Goal: Transaction & Acquisition: Download file/media

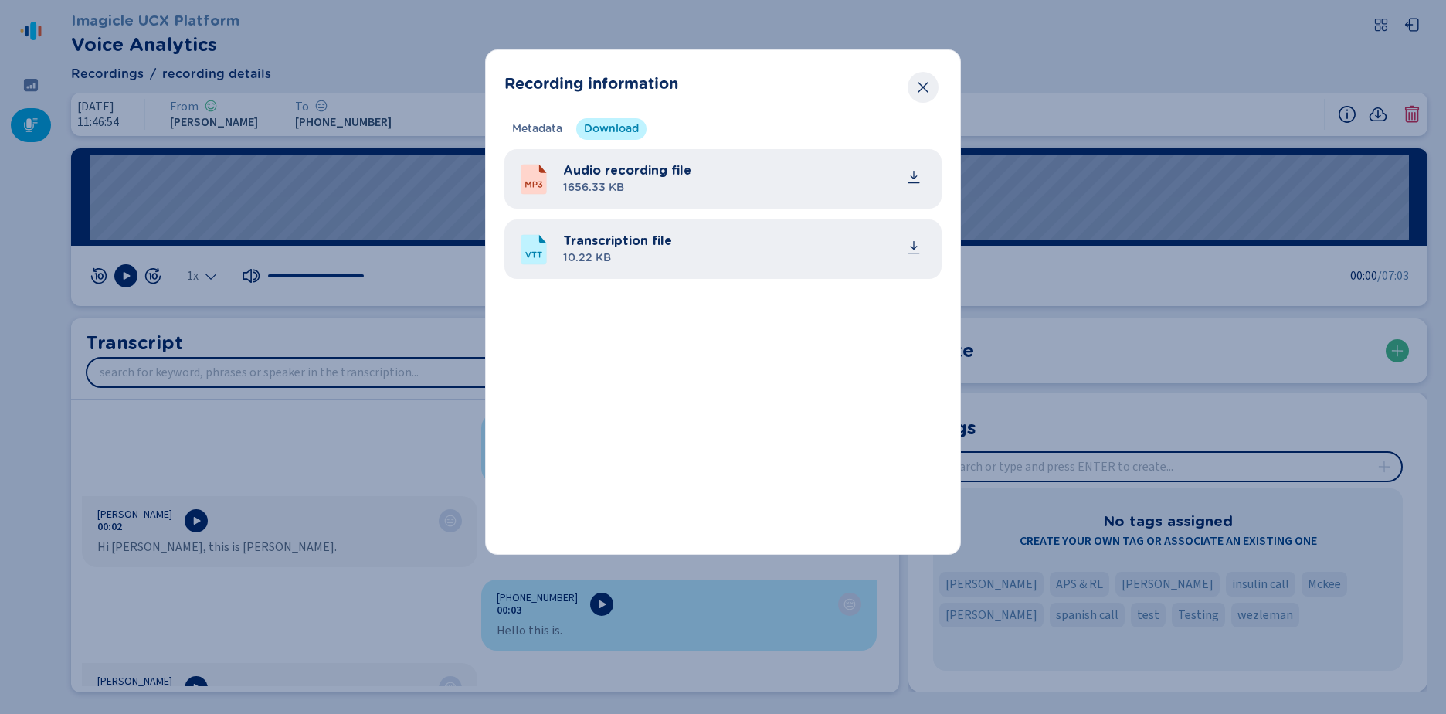
click at [922, 79] on button "Close" at bounding box center [923, 87] width 31 height 31
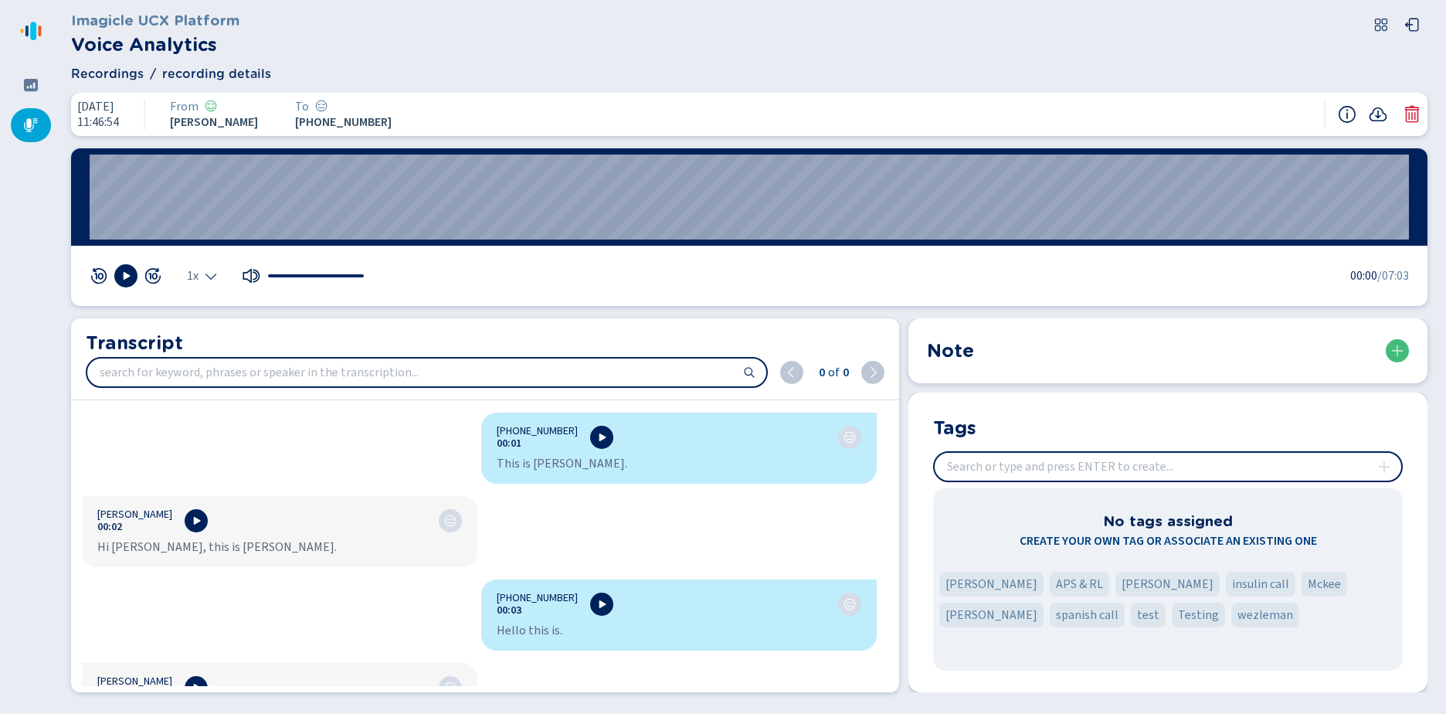
click at [30, 119] on icon at bounding box center [31, 125] width 14 height 14
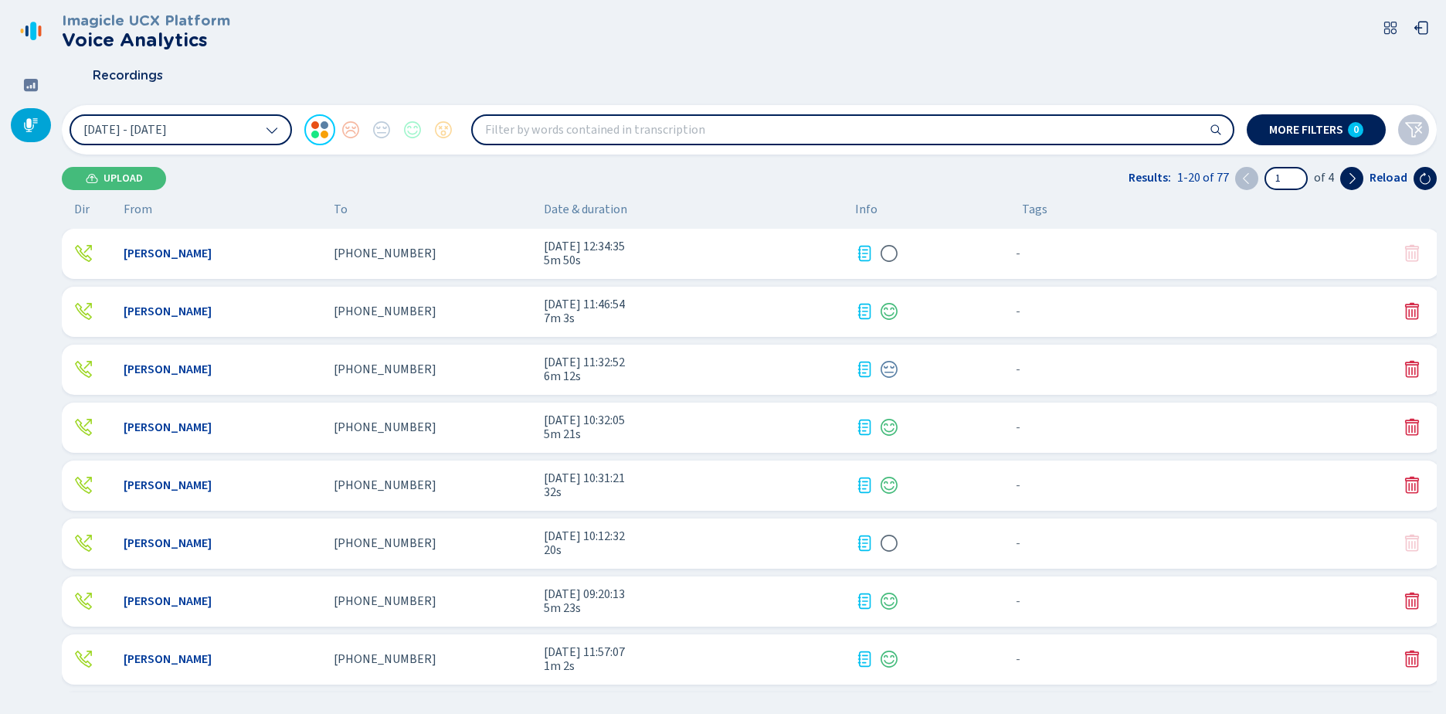
click at [606, 248] on span "[DATE] 12:34:35" at bounding box center [693, 246] width 299 height 14
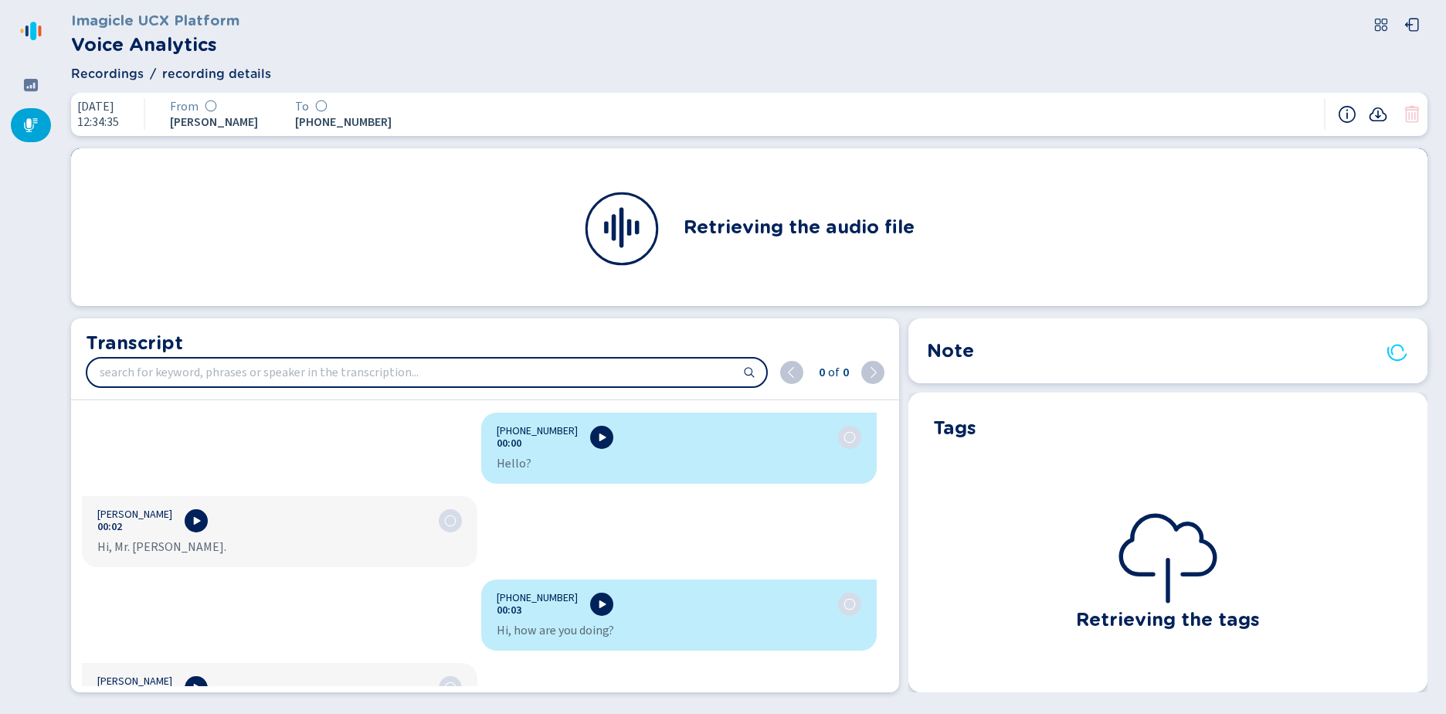
click at [1379, 114] on icon at bounding box center [1378, 114] width 19 height 19
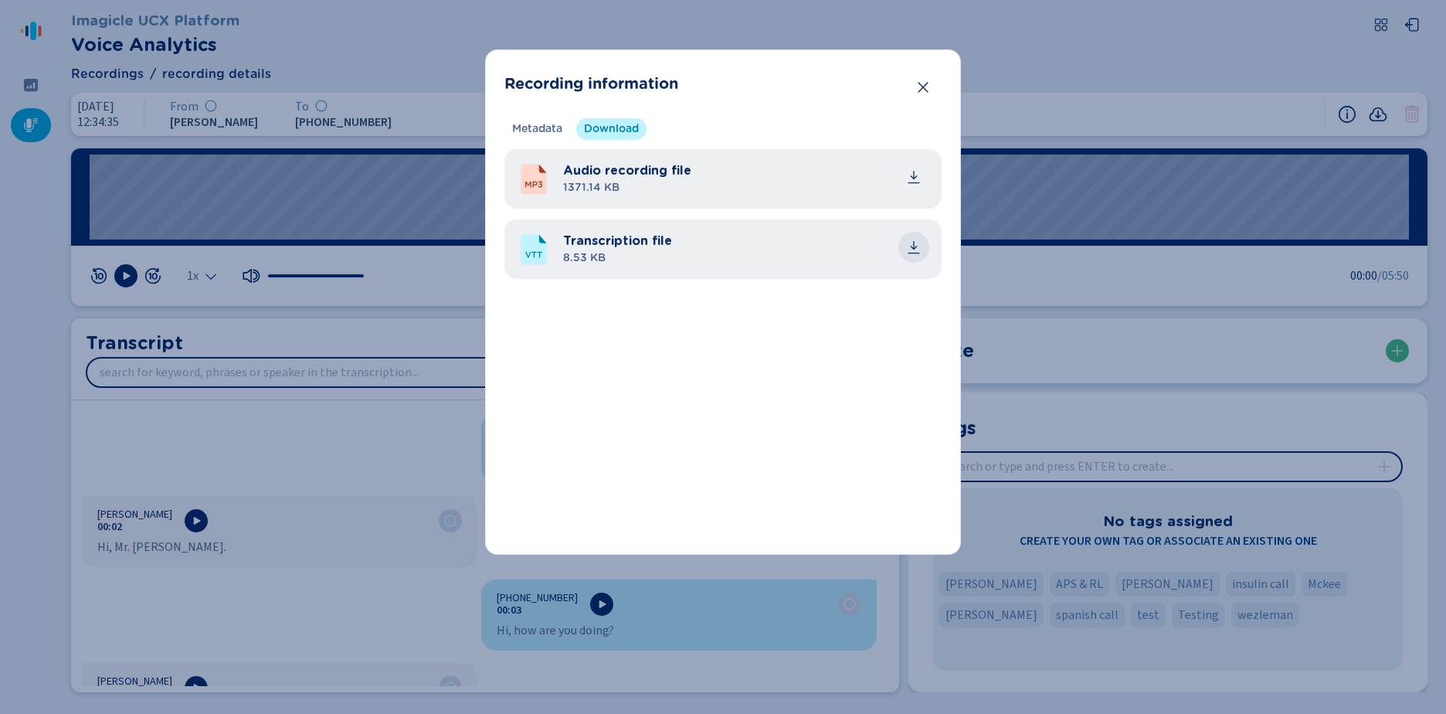
click at [908, 252] on icon "common.download" at bounding box center [913, 246] width 15 height 15
